Goal: Check status: Check status

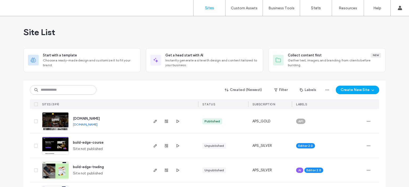
scroll to position [27, 0]
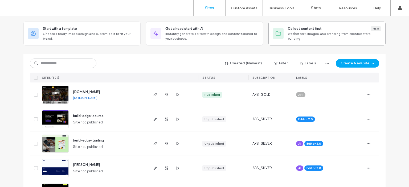
click at [285, 38] on div "Collect content first New Gather text, images, and branding from clients before…" at bounding box center [327, 33] width 108 height 15
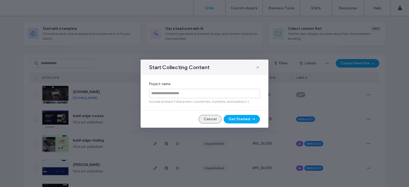
click at [209, 118] on button "Cancel" at bounding box center [209, 119] width 23 height 9
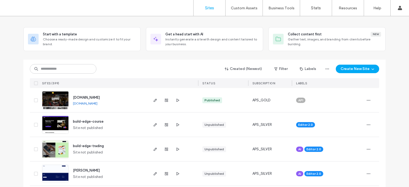
scroll to position [0, 0]
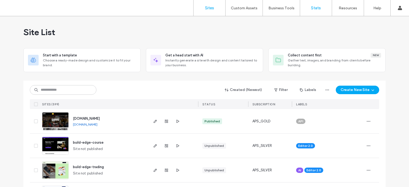
click at [318, 8] on label "Stats" at bounding box center [316, 8] width 10 height 5
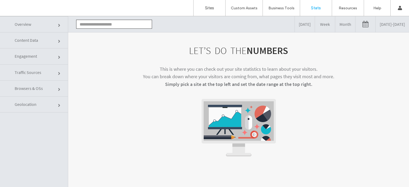
click input "text"
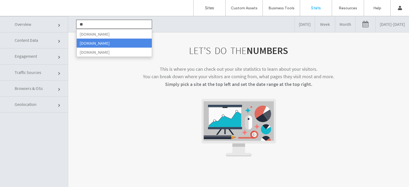
click at [105, 41] on li "[DOMAIN_NAME]" at bounding box center [113, 43] width 75 height 9
type input "**********"
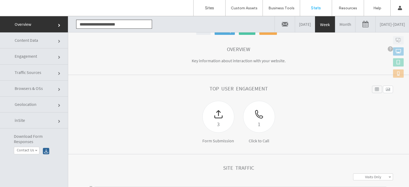
scroll to position [27, 0]
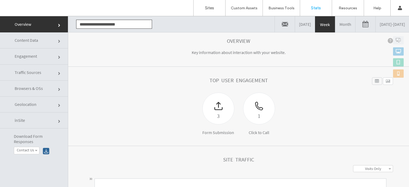
click at [375, 24] on link "[DATE] - [DATE]" at bounding box center [391, 24] width 33 height 16
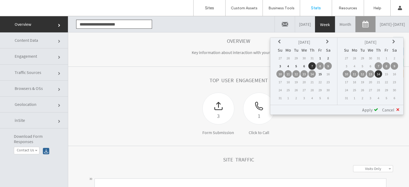
click at [320, 56] on td "1" at bounding box center [319, 57] width 7 height 7
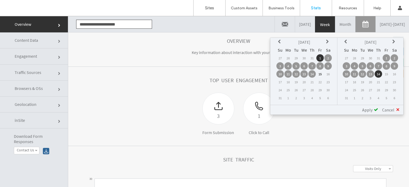
click at [379, 71] on td "14" at bounding box center [377, 73] width 7 height 7
click at [370, 109] on span "Apply" at bounding box center [367, 109] width 10 height 5
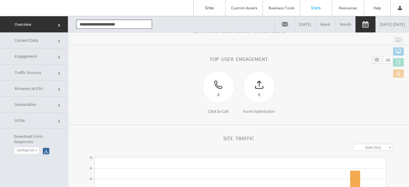
scroll to position [53, 0]
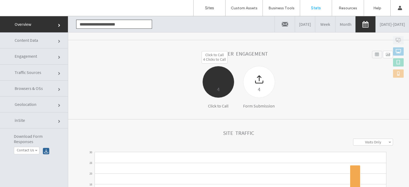
click at [214, 82] on div at bounding box center [217, 75] width 31 height 19
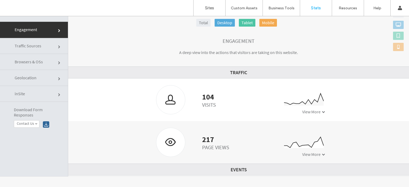
scroll to position [133, 0]
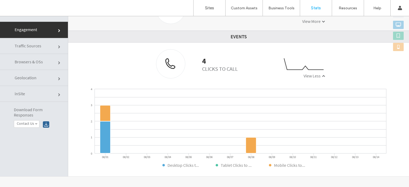
click at [322, 21] on span at bounding box center [323, 21] width 3 height 3
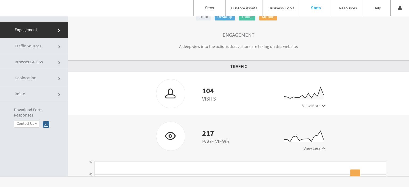
scroll to position [0, 0]
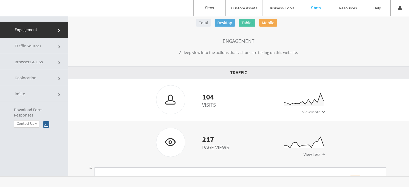
click at [315, 8] on label "Stats" at bounding box center [316, 8] width 10 height 5
click at [277, 8] on label "Business Tools" at bounding box center [281, 8] width 26 height 5
click at [315, 8] on label "Stats" at bounding box center [316, 8] width 10 height 5
click at [212, 7] on label "Sites" at bounding box center [209, 8] width 9 height 5
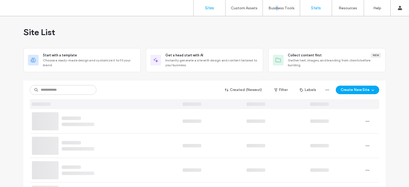
click at [317, 7] on label "Stats" at bounding box center [316, 8] width 10 height 5
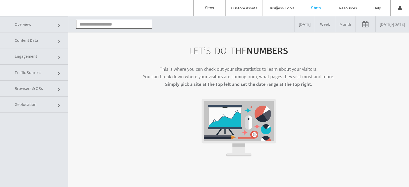
click input "text"
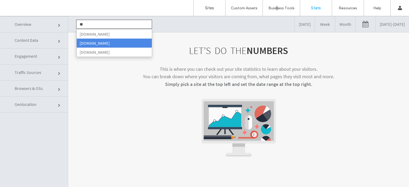
drag, startPoint x: 103, startPoint y: 42, endPoint x: 118, endPoint y: 41, distance: 15.0
click at [103, 41] on li "[DOMAIN_NAME]" at bounding box center [113, 43] width 75 height 9
type input "**********"
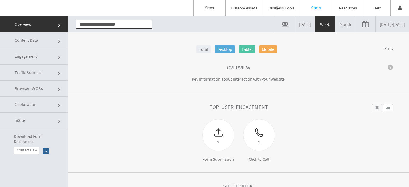
click link
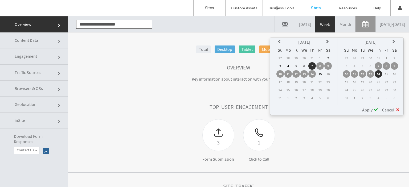
click at [281, 40] on icon at bounding box center [280, 42] width 4 height 4
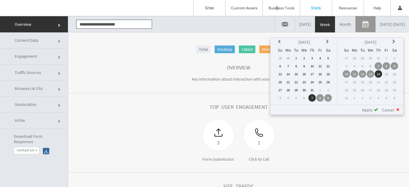
click at [281, 40] on icon at bounding box center [280, 42] width 4 height 4
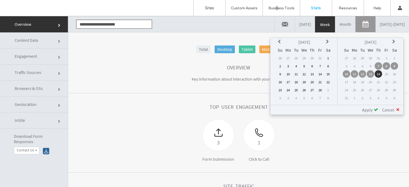
click at [281, 40] on icon at bounding box center [280, 42] width 4 height 4
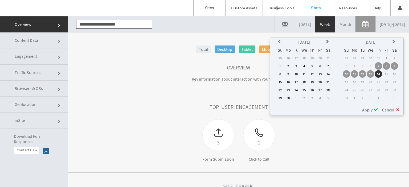
click at [281, 40] on icon at bounding box center [280, 42] width 4 height 4
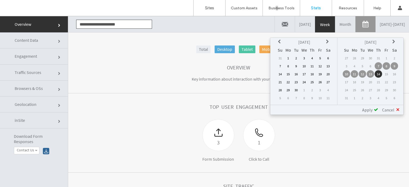
click at [281, 40] on icon at bounding box center [280, 42] width 4 height 4
click at [280, 42] on icon at bounding box center [280, 42] width 4 height 4
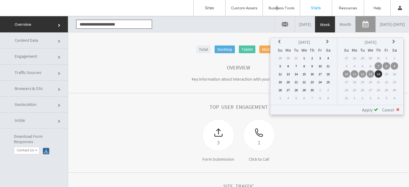
click at [327, 40] on icon at bounding box center [328, 42] width 4 height 4
click at [327, 39] on th at bounding box center [327, 41] width 7 height 7
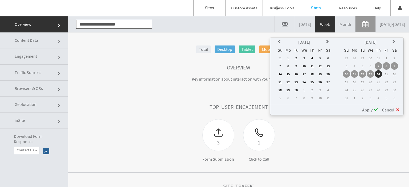
click at [327, 38] on th at bounding box center [327, 41] width 7 height 7
click at [279, 42] on th at bounding box center [279, 41] width 7 height 7
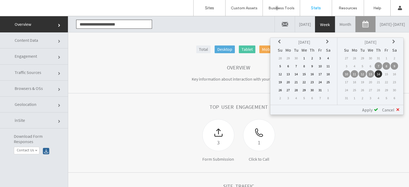
click at [279, 42] on th at bounding box center [279, 41] width 7 height 7
click at [327, 39] on th at bounding box center [327, 41] width 7 height 7
click at [281, 42] on icon at bounding box center [280, 42] width 4 height 4
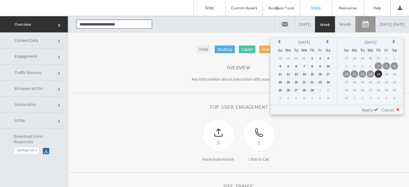
click at [281, 42] on icon at bounding box center [280, 42] width 4 height 4
click at [289, 55] on td "1" at bounding box center [287, 57] width 7 height 7
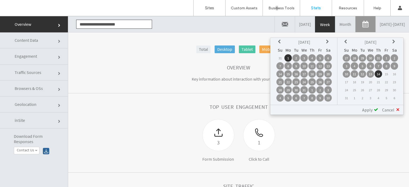
click at [379, 70] on td "14" at bounding box center [377, 73] width 7 height 7
click at [370, 108] on span "Apply" at bounding box center [367, 109] width 10 height 5
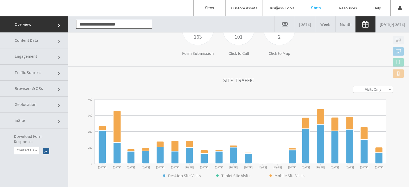
scroll to position [106, 0]
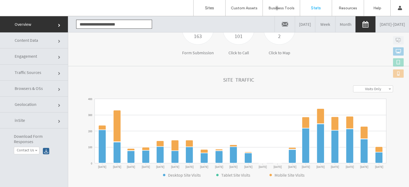
click at [355, 87] on link "Visits Only" at bounding box center [372, 89] width 39 height 6
click at [353, 107] on link "Visits + Views" at bounding box center [372, 109] width 39 height 6
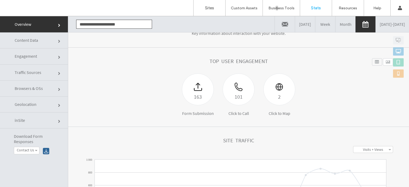
scroll to position [0, 0]
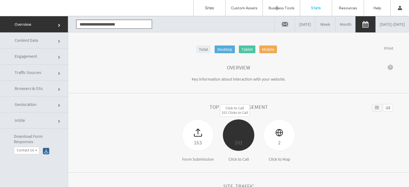
click at [238, 128] on div at bounding box center [238, 128] width 31 height 19
